Goal: Transaction & Acquisition: Purchase product/service

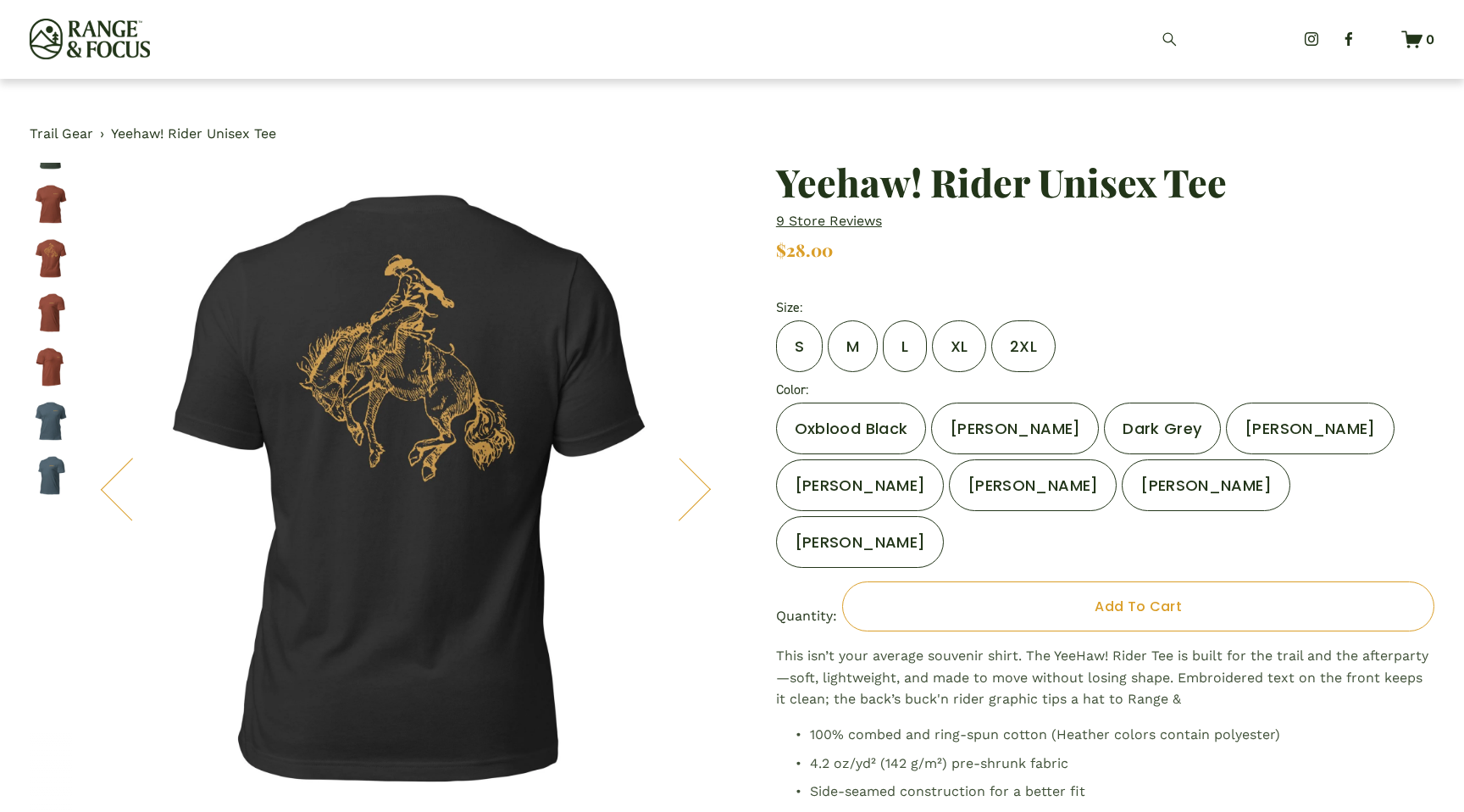
scroll to position [2373, 0]
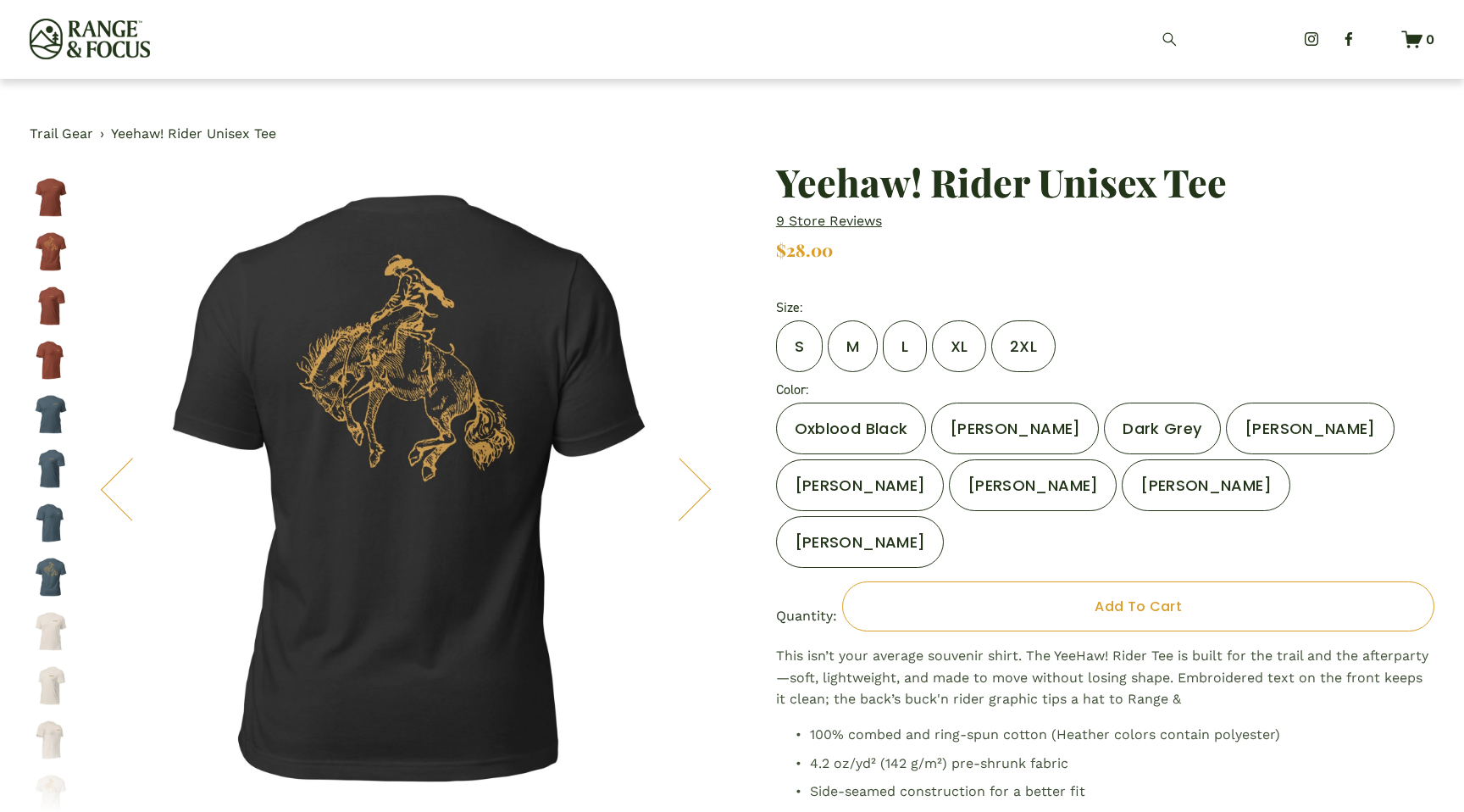
click at [877, 445] on label "Oxblood Black" at bounding box center [851, 429] width 150 height 52
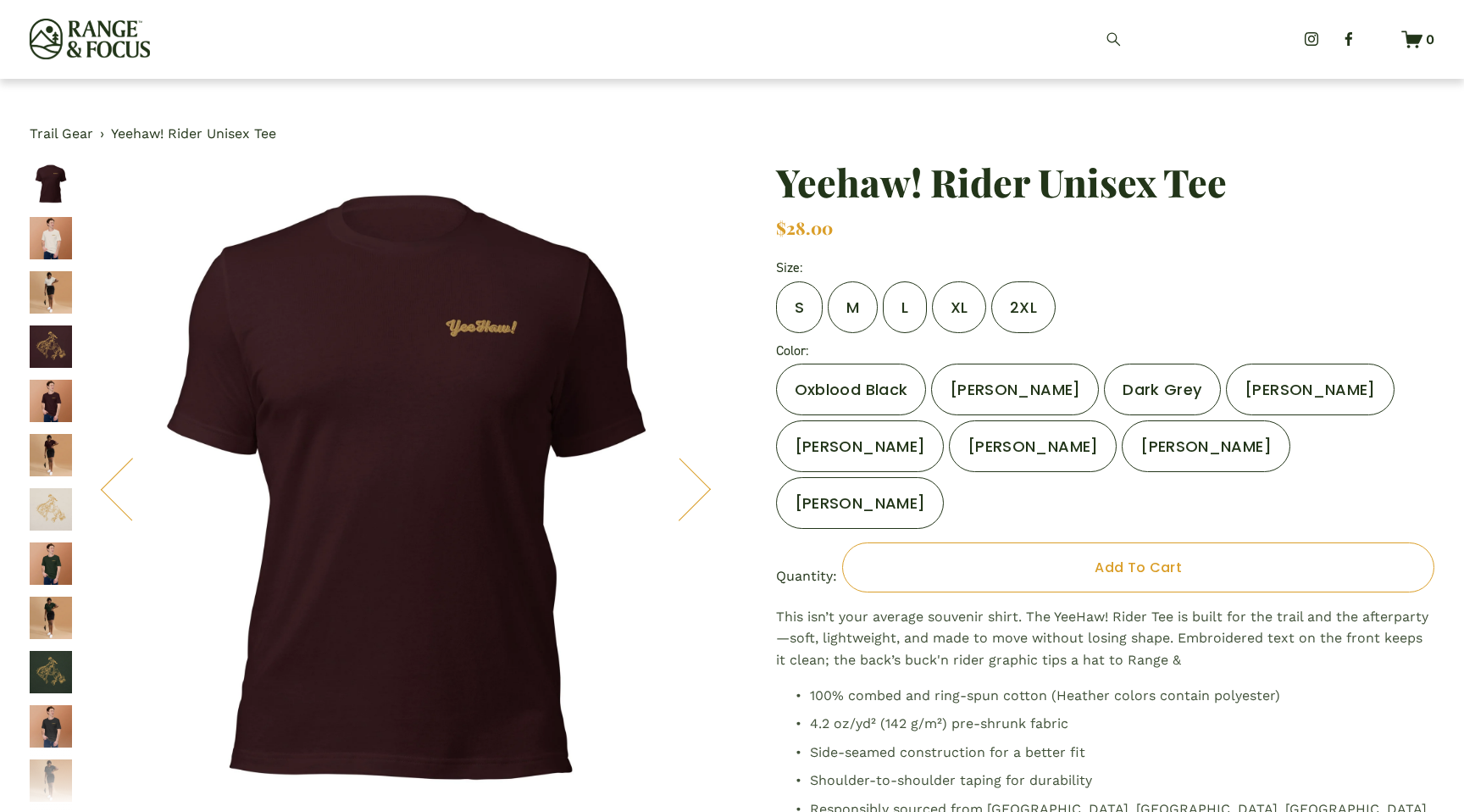
click at [1158, 387] on label "Dark Grey" at bounding box center [1162, 390] width 117 height 52
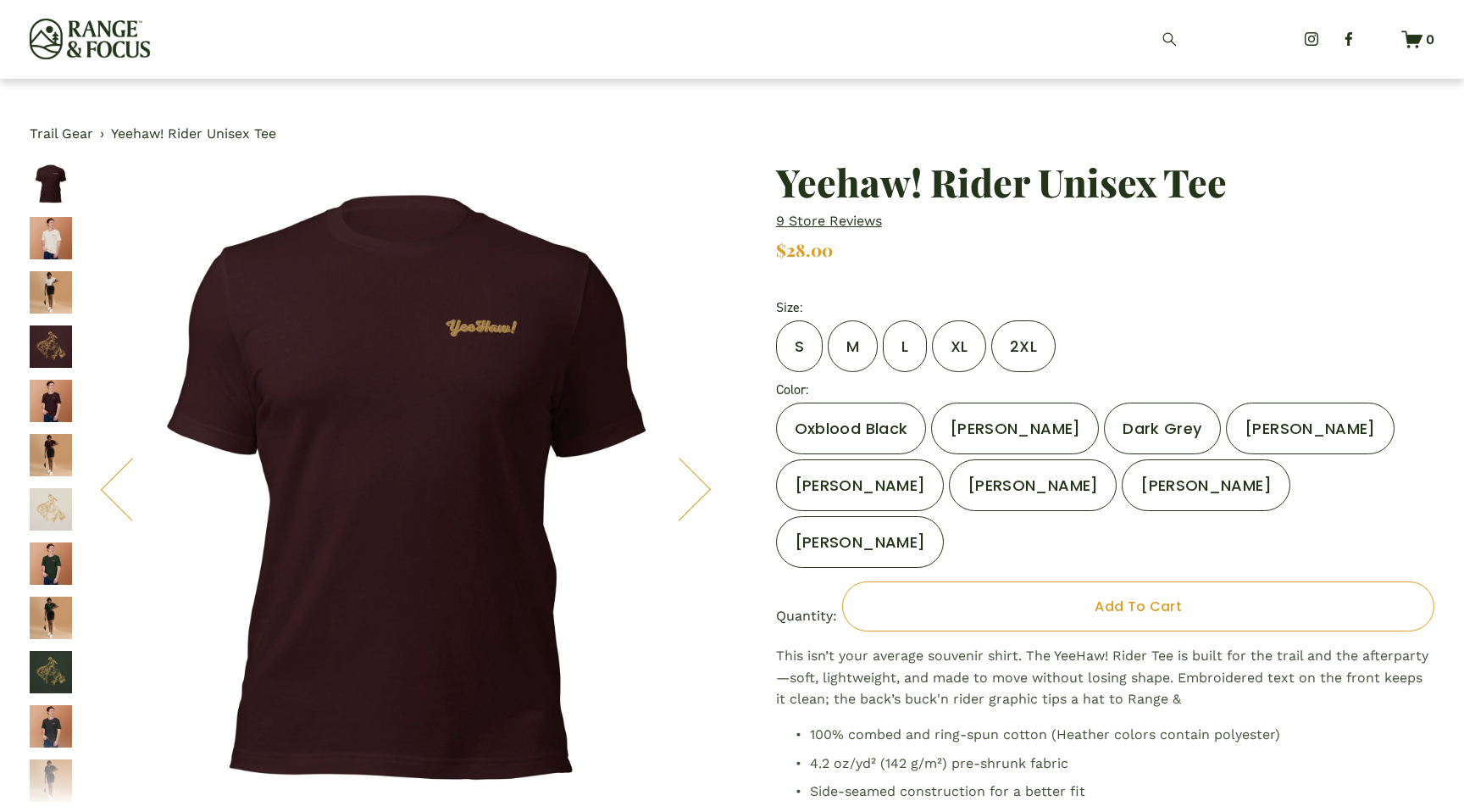
click at [1293, 421] on label "[PERSON_NAME]" at bounding box center [1310, 429] width 168 height 52
click at [1170, 479] on label "[PERSON_NAME]" at bounding box center [1205, 485] width 168 height 52
